Goal: Navigation & Orientation: Find specific page/section

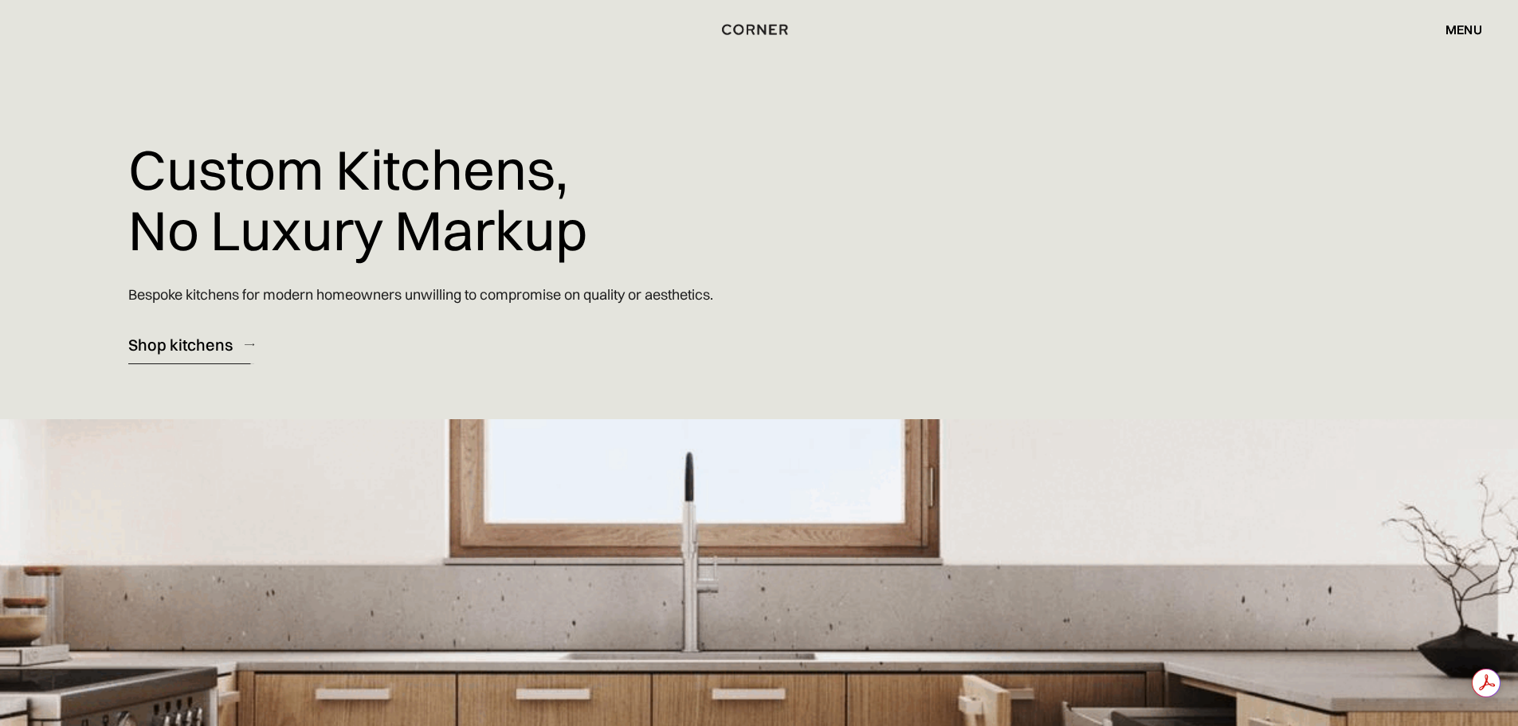
click at [196, 345] on div "Shop kitchens" at bounding box center [180, 345] width 104 height 22
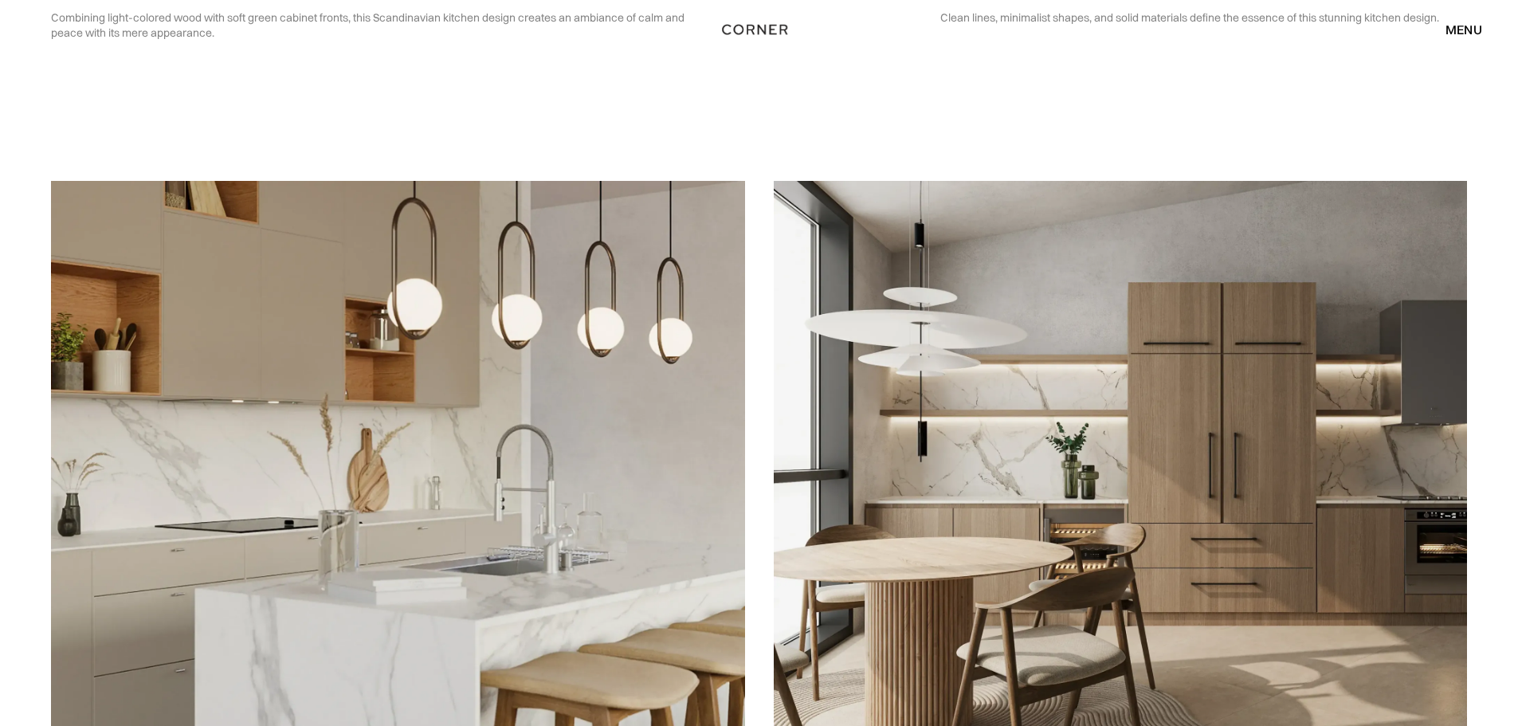
scroll to position [3983, 0]
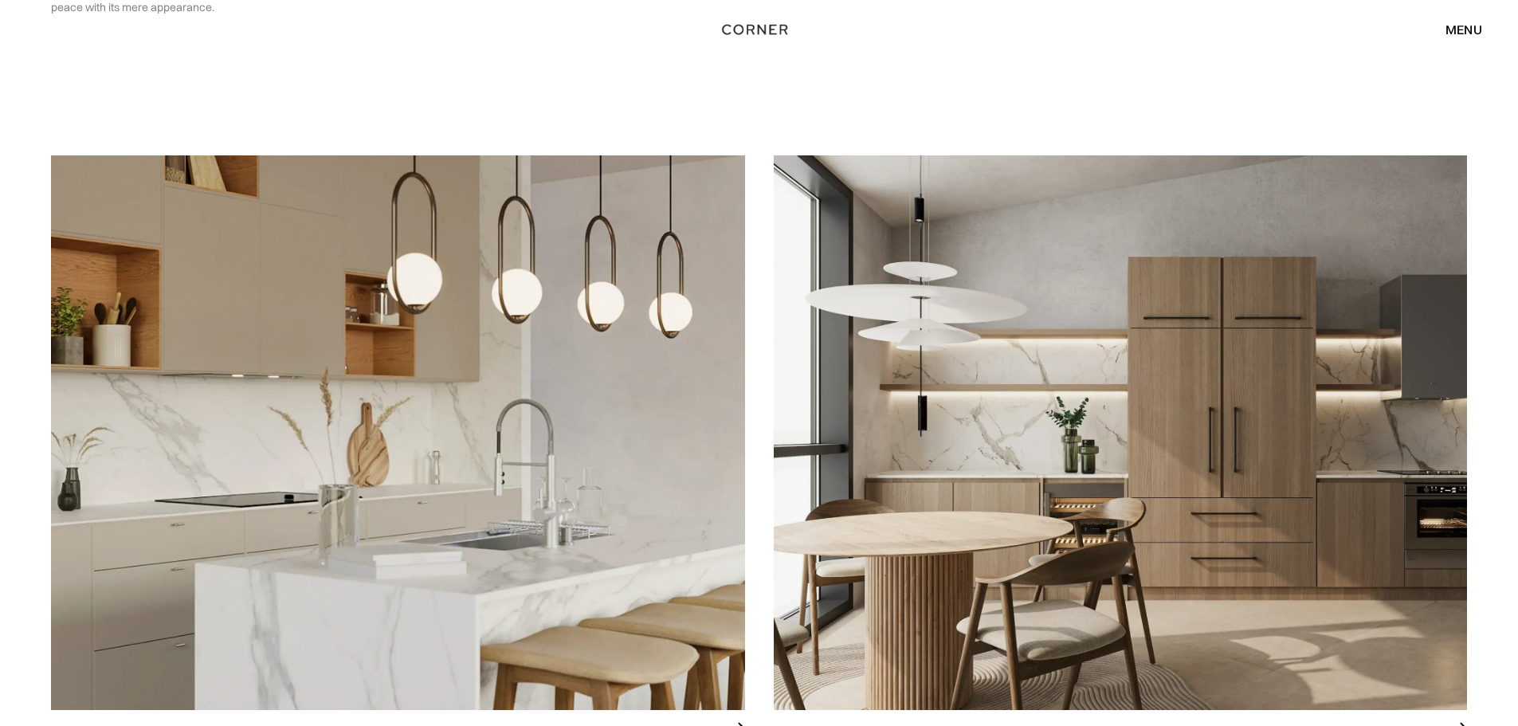
click at [1054, 374] on img at bounding box center [1121, 432] width 694 height 554
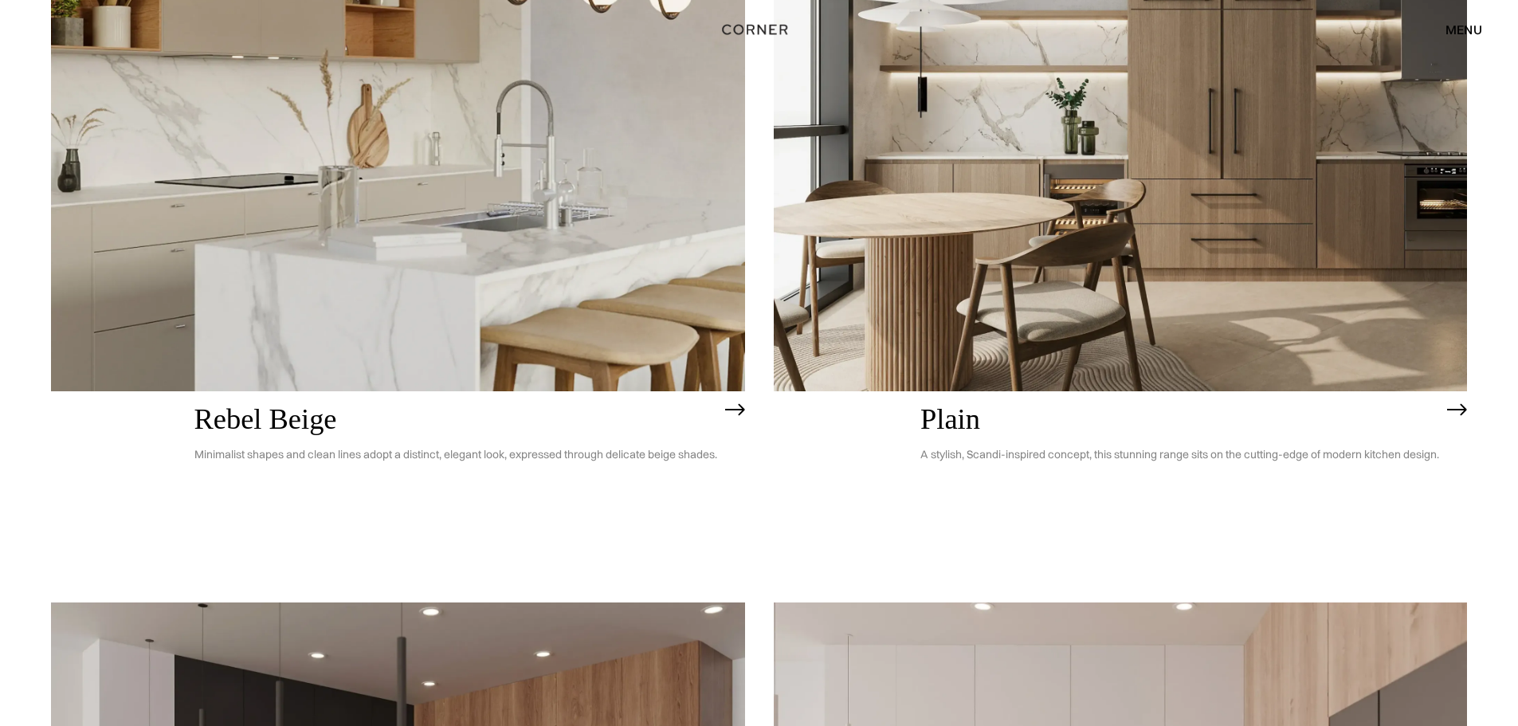
scroll to position [4413, 0]
